Goal: Task Accomplishment & Management: Complete application form

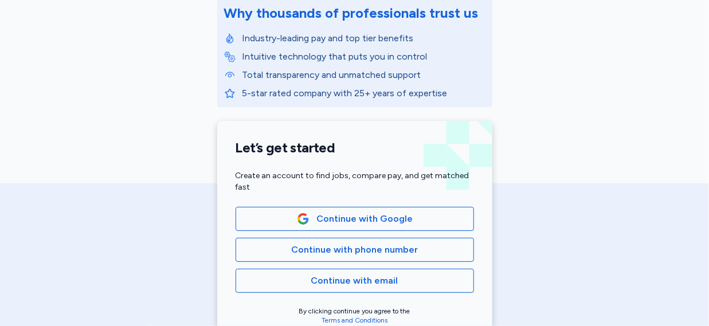
scroll to position [166, 0]
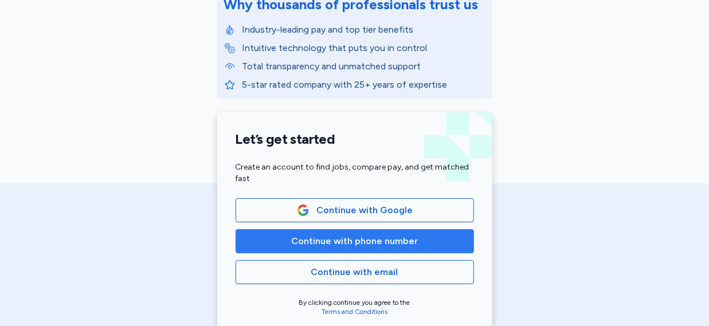
click at [424, 234] on span "Continue with phone number" at bounding box center [354, 241] width 219 height 14
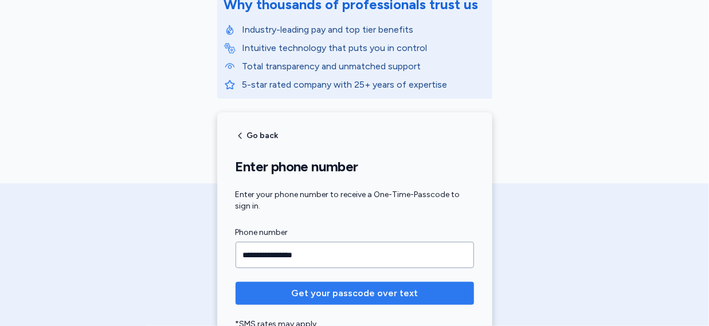
type input "**********"
click at [328, 297] on span "Get your passcode over text" at bounding box center [354, 294] width 127 height 14
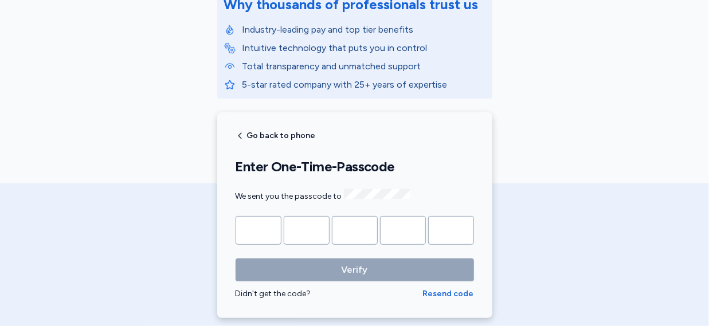
type input "*"
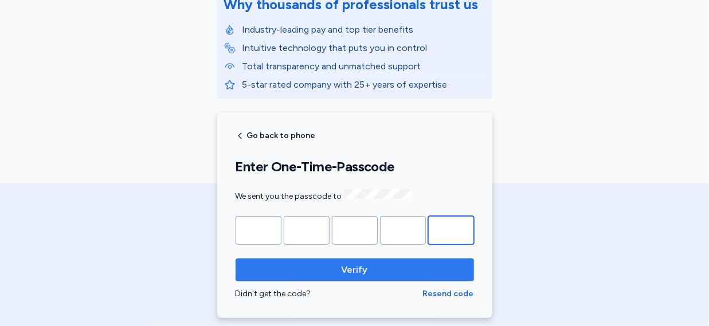
type input "*"
click at [346, 272] on span "Verify" at bounding box center [355, 270] width 26 height 14
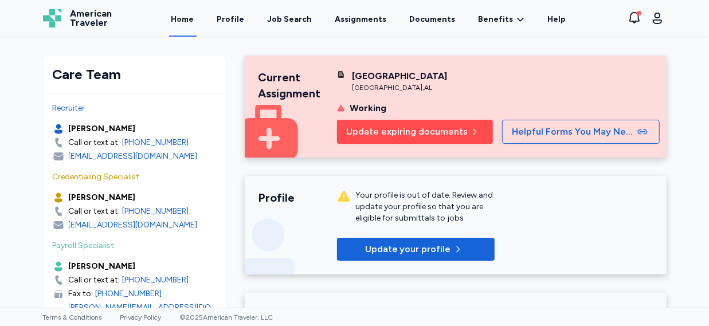
click at [411, 139] on span "Update expiring documents" at bounding box center [406, 132] width 121 height 14
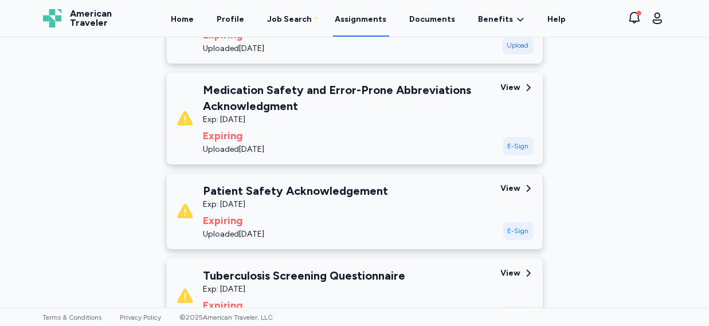
scroll to position [340, 0]
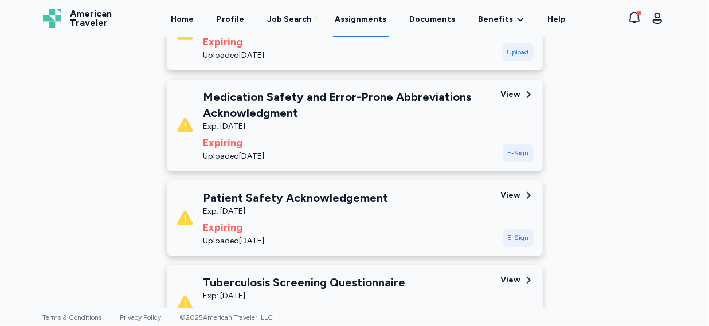
click at [516, 244] on div "E-Sign" at bounding box center [518, 238] width 30 height 18
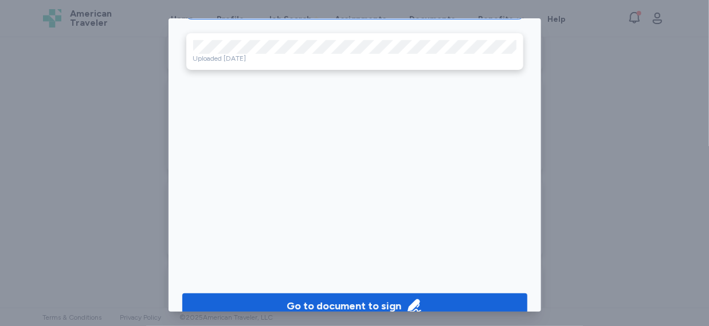
scroll to position [107, 0]
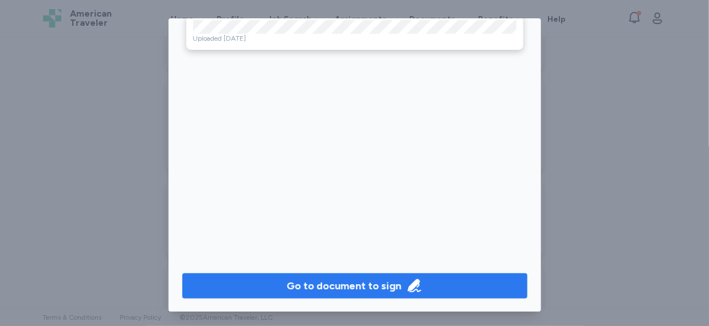
click at [358, 291] on div "Go to document to sign" at bounding box center [344, 286] width 115 height 16
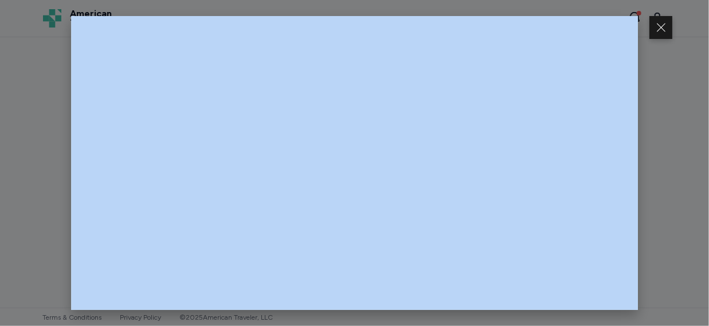
click at [669, 120] on div at bounding box center [354, 163] width 709 height 326
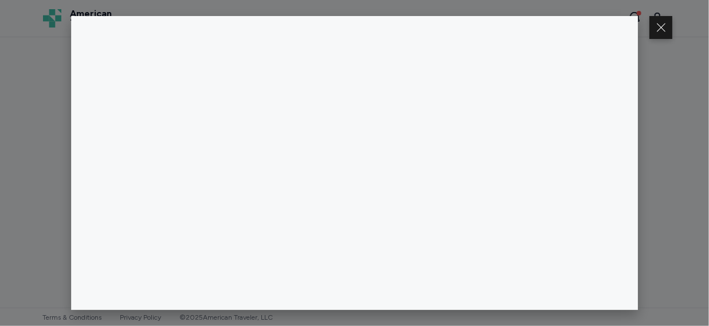
click at [669, 120] on div at bounding box center [354, 163] width 709 height 326
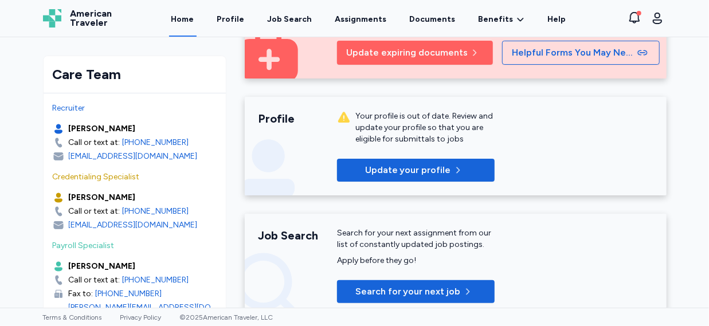
scroll to position [72, 0]
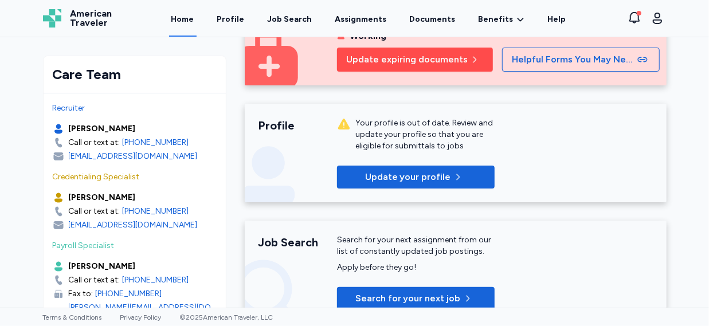
click at [415, 66] on span "Update expiring documents" at bounding box center [406, 60] width 121 height 14
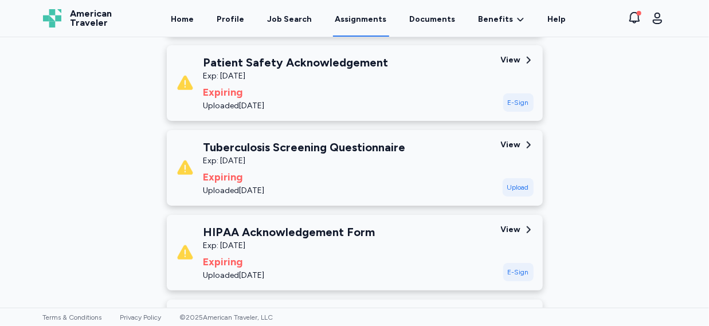
scroll to position [479, 0]
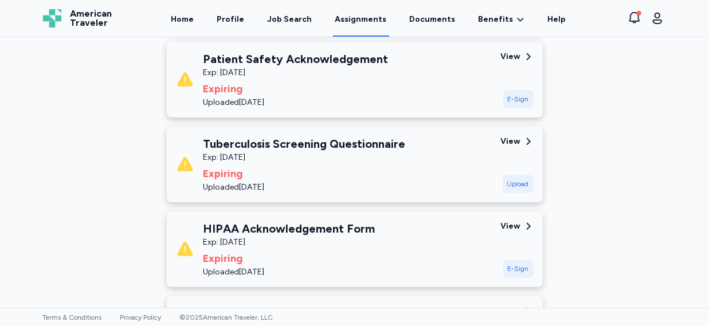
click at [509, 268] on div "E-Sign" at bounding box center [518, 269] width 30 height 18
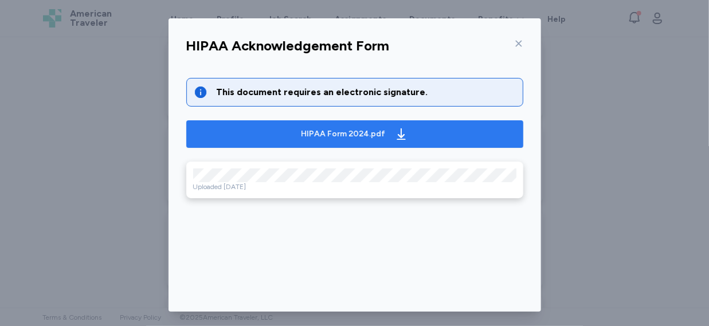
click at [355, 134] on div "HIPAA Form 2024.pdf" at bounding box center [343, 133] width 84 height 11
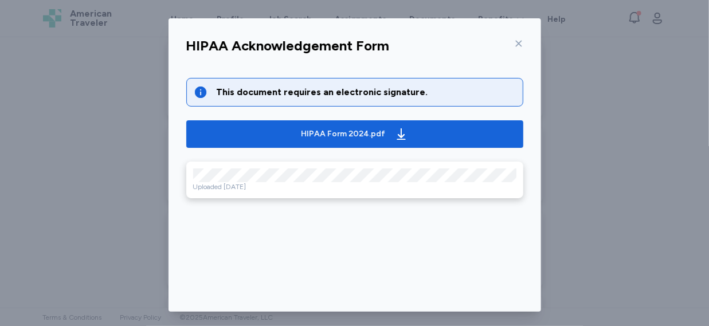
click at [399, 92] on div "This document requires an electronic signature." at bounding box center [366, 92] width 299 height 14
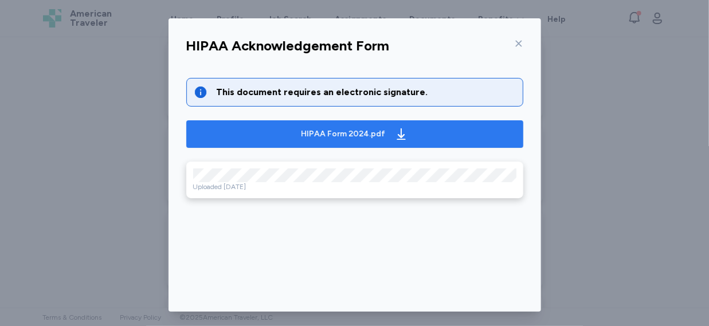
click at [343, 135] on div "HIPAA Form 2024.pdf" at bounding box center [343, 133] width 84 height 11
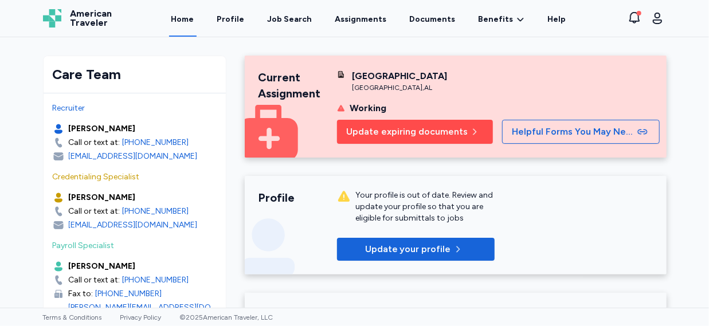
click at [398, 139] on span "Update expiring documents" at bounding box center [406, 132] width 121 height 14
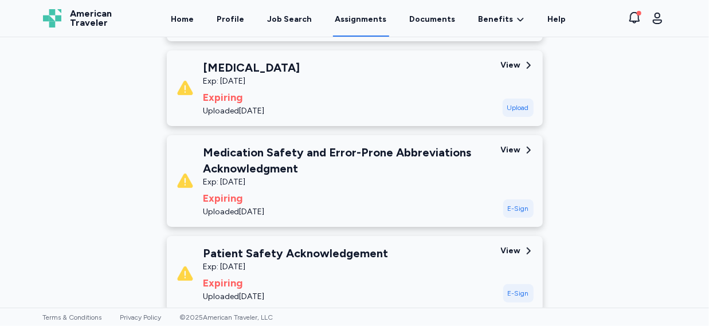
scroll to position [288, 0]
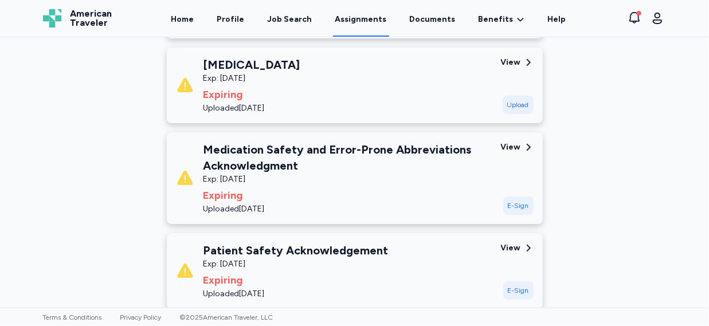
click at [509, 200] on div "E-Sign" at bounding box center [518, 206] width 30 height 18
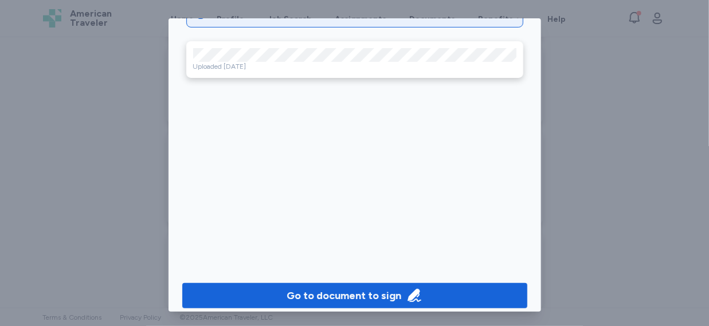
scroll to position [107, 0]
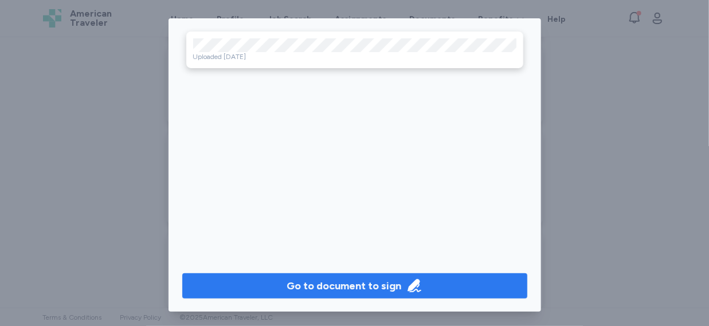
click at [334, 295] on button "Go to document to sign" at bounding box center [354, 285] width 345 height 25
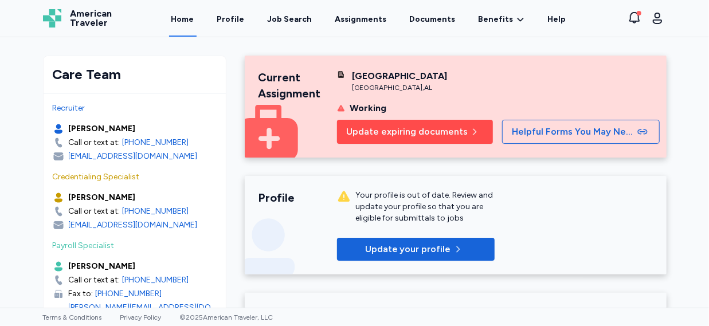
click at [383, 139] on span "Update expiring documents" at bounding box center [406, 132] width 121 height 14
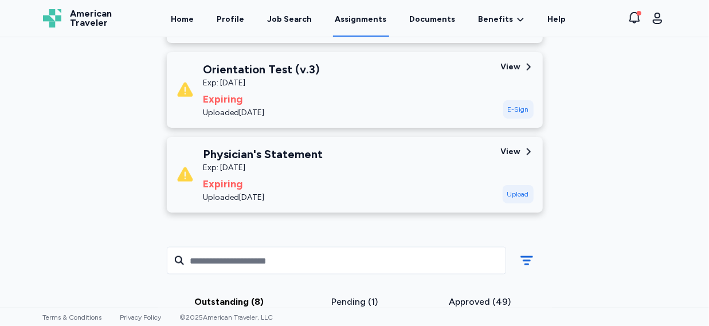
scroll to position [714, 0]
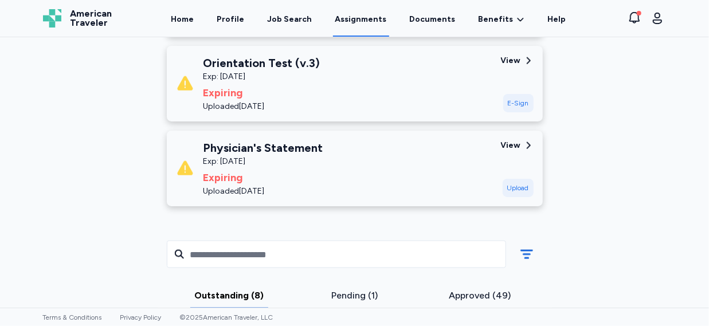
click at [514, 105] on div "E-Sign" at bounding box center [518, 103] width 30 height 18
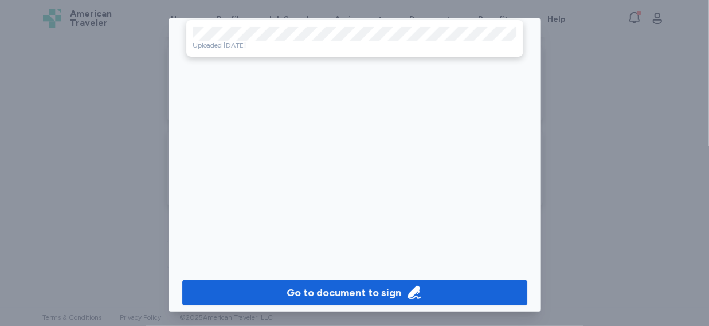
scroll to position [107, 0]
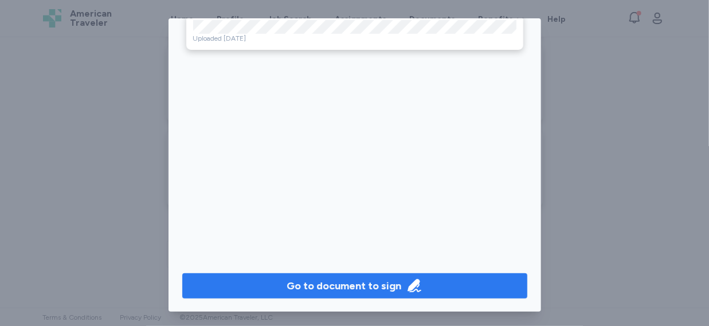
click at [330, 283] on div "Go to document to sign" at bounding box center [344, 286] width 115 height 16
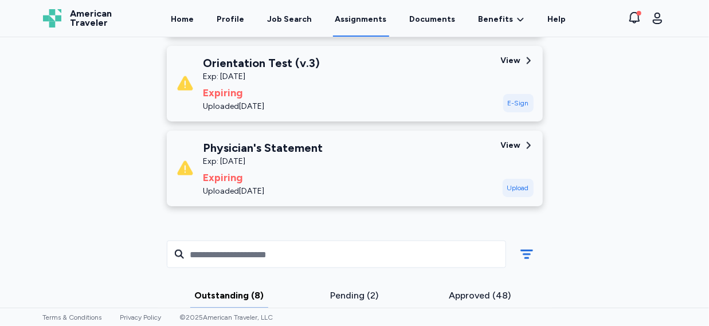
click at [515, 100] on div "E-Sign" at bounding box center [518, 103] width 30 height 18
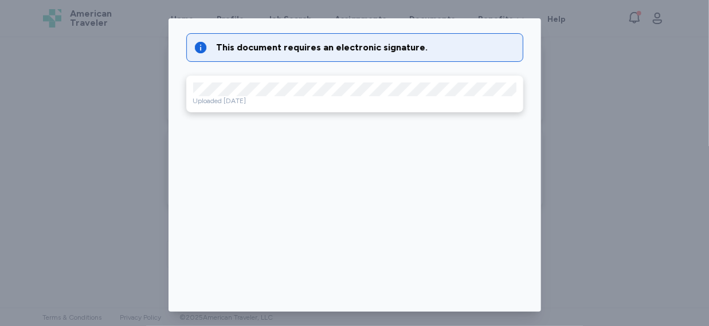
scroll to position [117, 0]
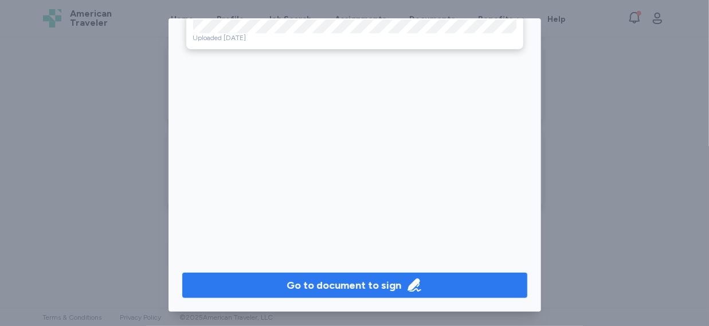
click at [378, 279] on div "Go to document to sign" at bounding box center [344, 285] width 115 height 16
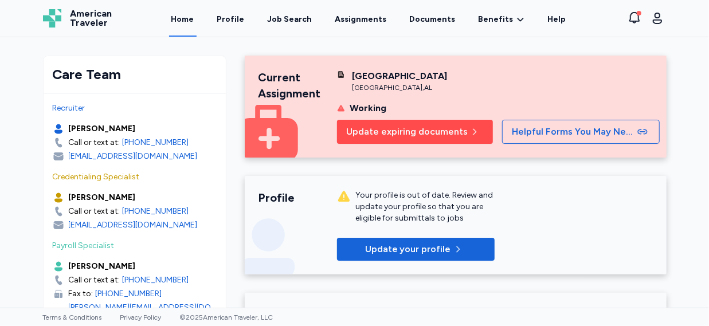
click at [408, 139] on span "Update expiring documents" at bounding box center [406, 132] width 121 height 14
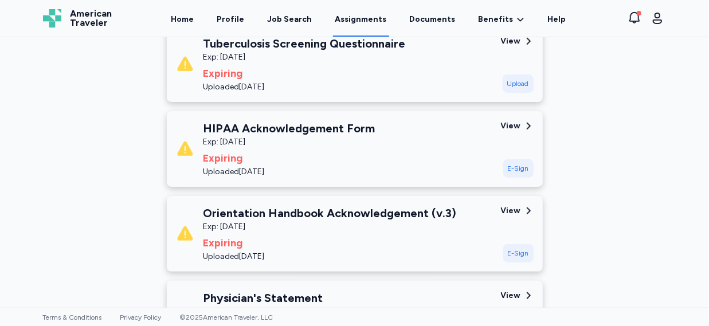
scroll to position [476, 0]
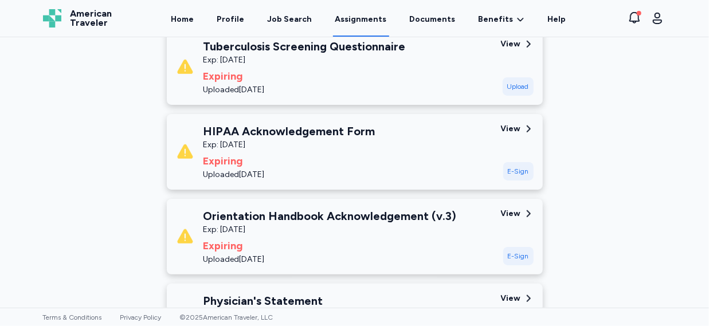
click at [523, 171] on div "E-Sign" at bounding box center [518, 171] width 30 height 18
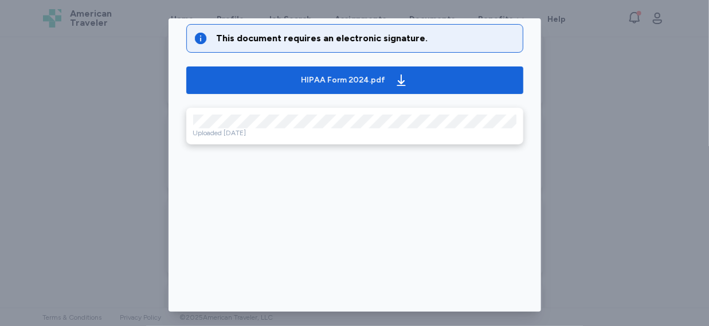
scroll to position [107, 0]
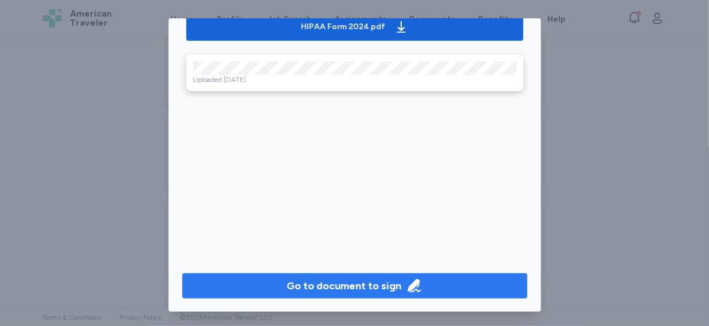
click at [350, 287] on div "Go to document to sign" at bounding box center [344, 286] width 115 height 16
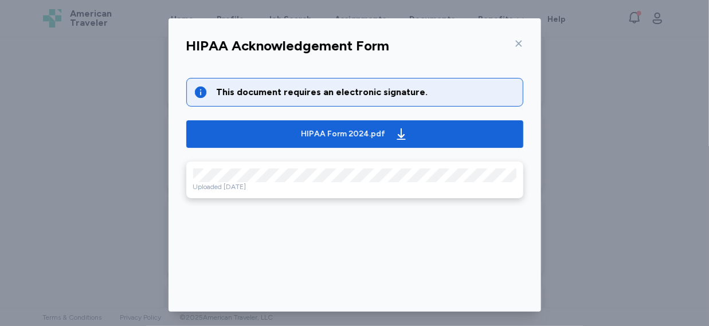
click at [514, 45] on icon at bounding box center [518, 43] width 9 height 9
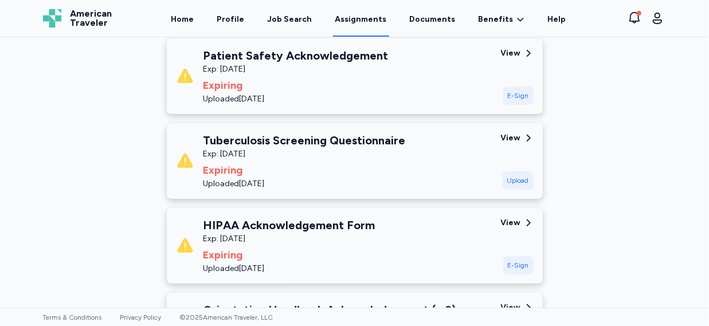
scroll to position [385, 0]
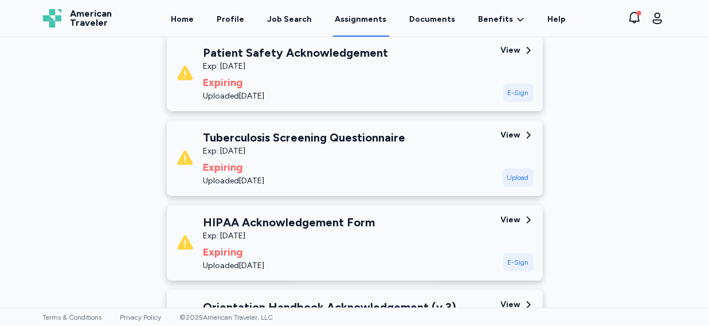
click at [510, 95] on div "E-Sign" at bounding box center [518, 93] width 30 height 18
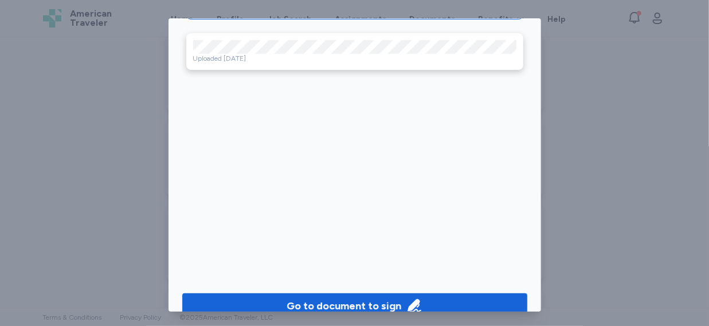
scroll to position [107, 0]
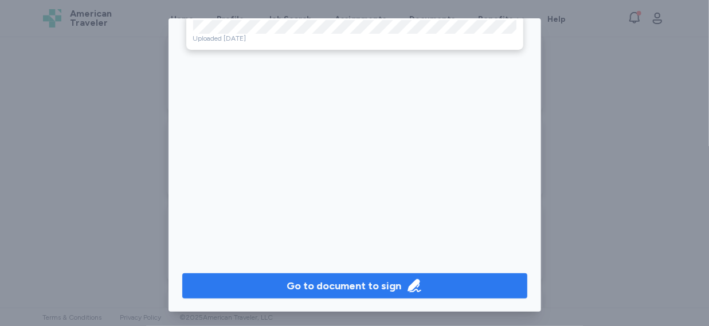
click at [340, 289] on div "Go to document to sign" at bounding box center [344, 286] width 115 height 16
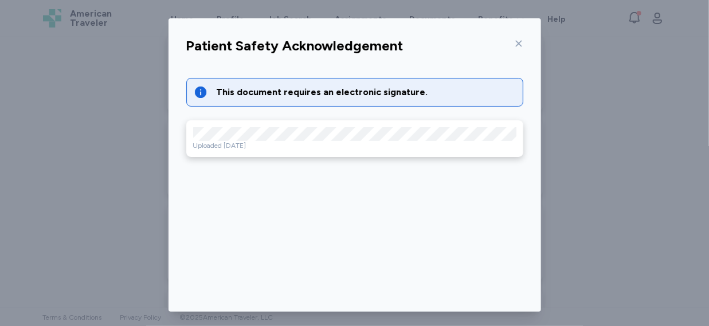
click at [514, 44] on icon at bounding box center [518, 43] width 9 height 9
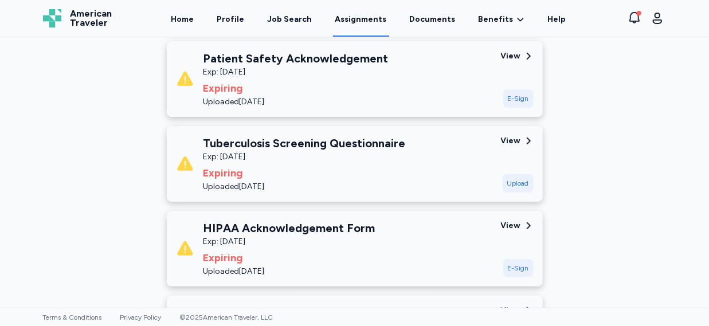
scroll to position [376, 0]
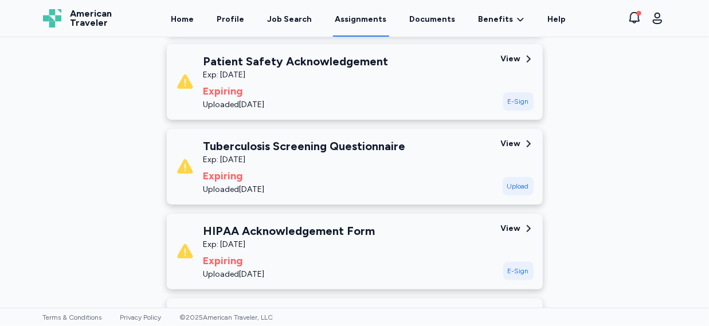
click at [513, 188] on div "Upload" at bounding box center [518, 186] width 31 height 18
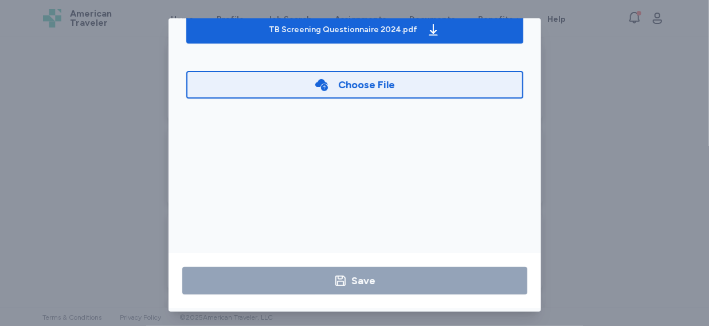
scroll to position [105, 0]
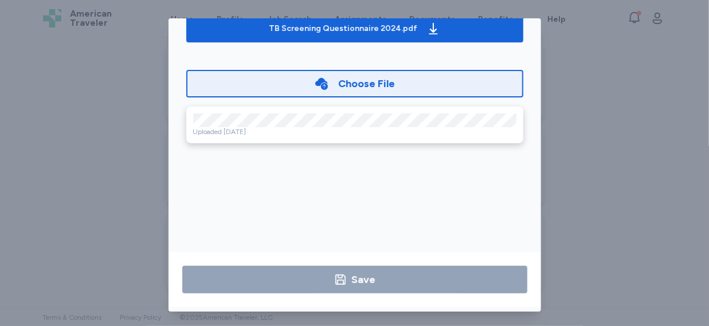
click at [575, 155] on div "Tuberculosis Screening Questionnaire Upload the relevant document below. TB Scr…" at bounding box center [354, 165] width 709 height 330
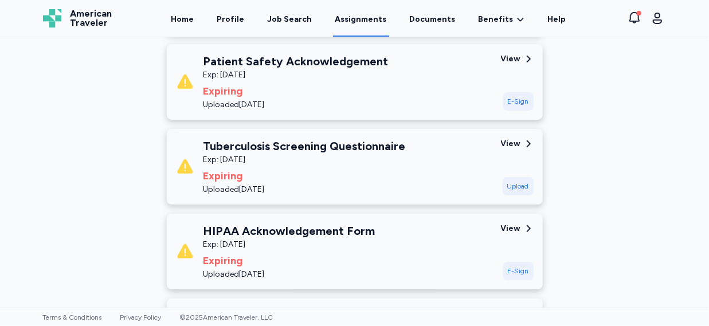
click at [511, 100] on div "E-Sign" at bounding box center [518, 101] width 30 height 18
